Goal: Task Accomplishment & Management: Manage account settings

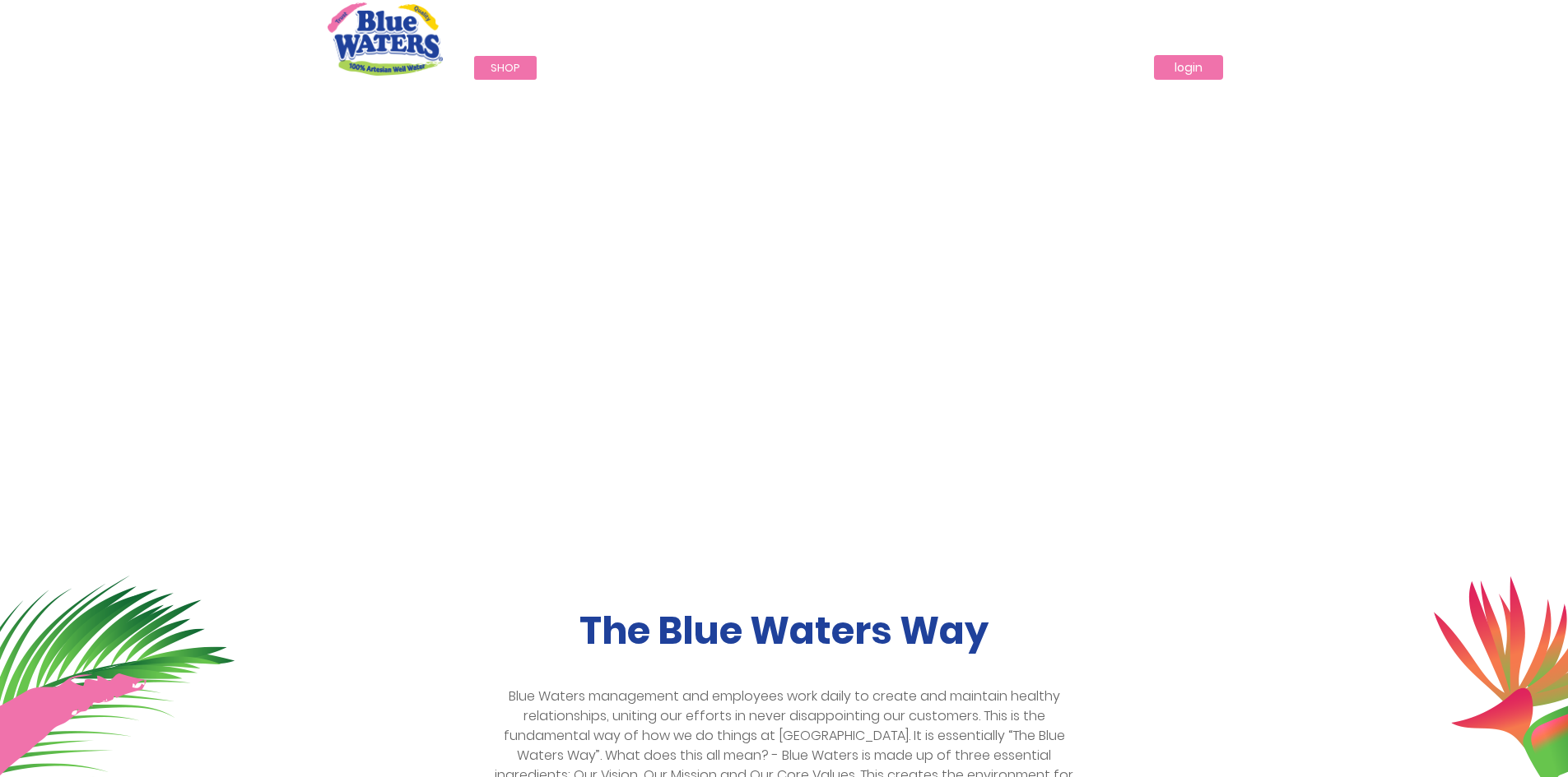
type input "**********"
click at [1170, 70] on link "login" at bounding box center [1188, 67] width 69 height 24
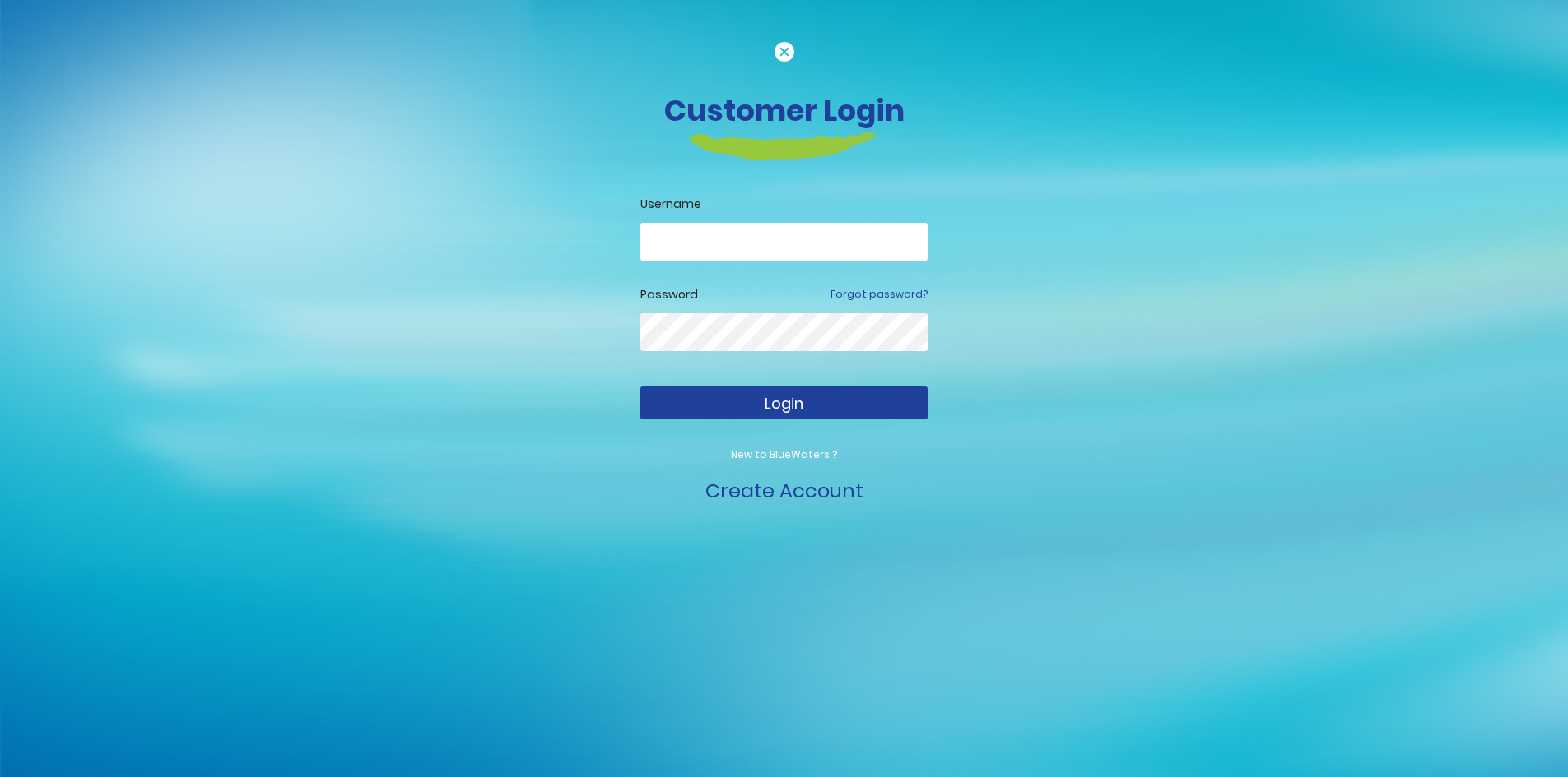
type input "**********"
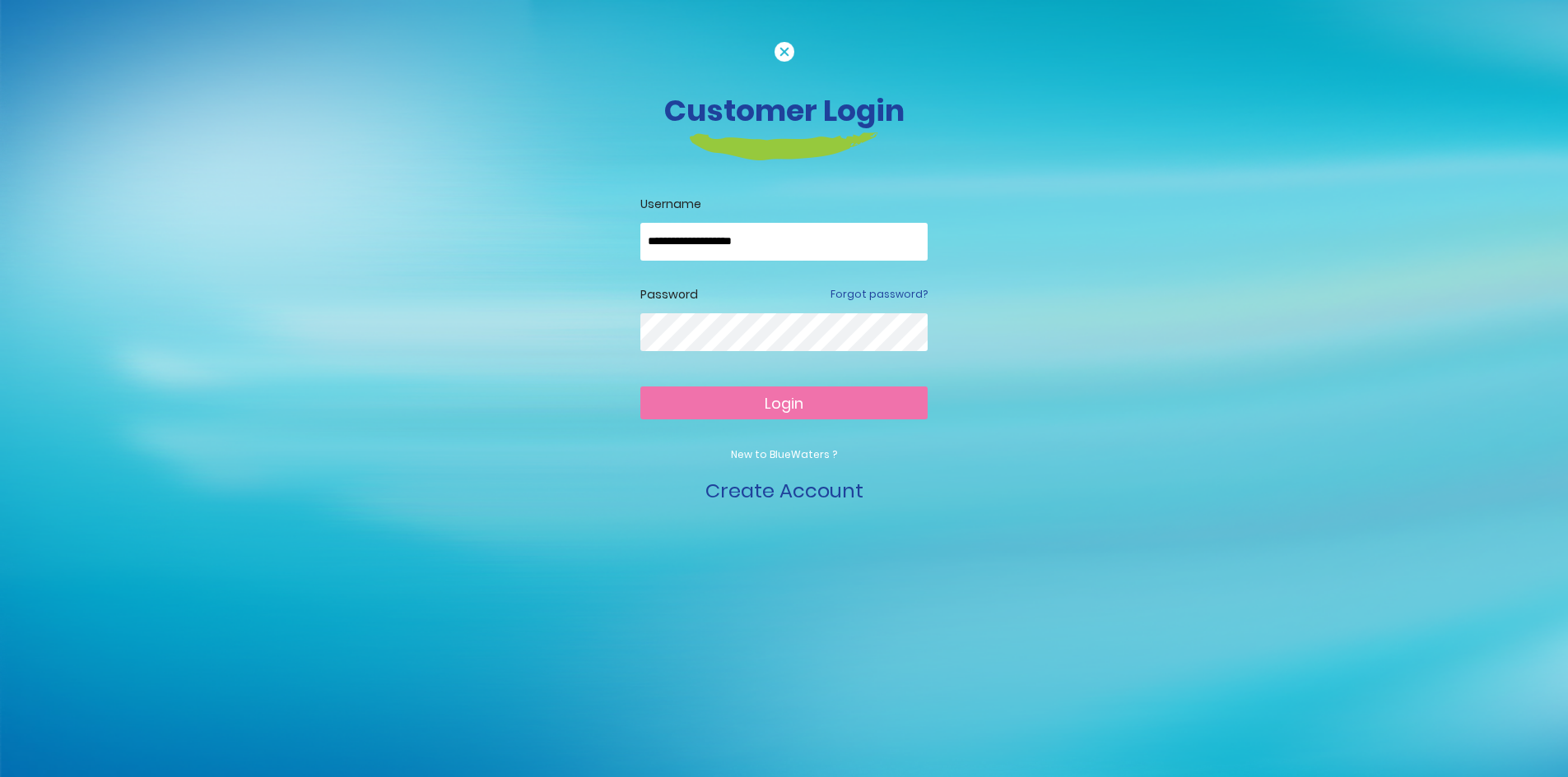
click at [715, 400] on button "Login" at bounding box center [784, 403] width 287 height 33
